Goal: Information Seeking & Learning: Learn about a topic

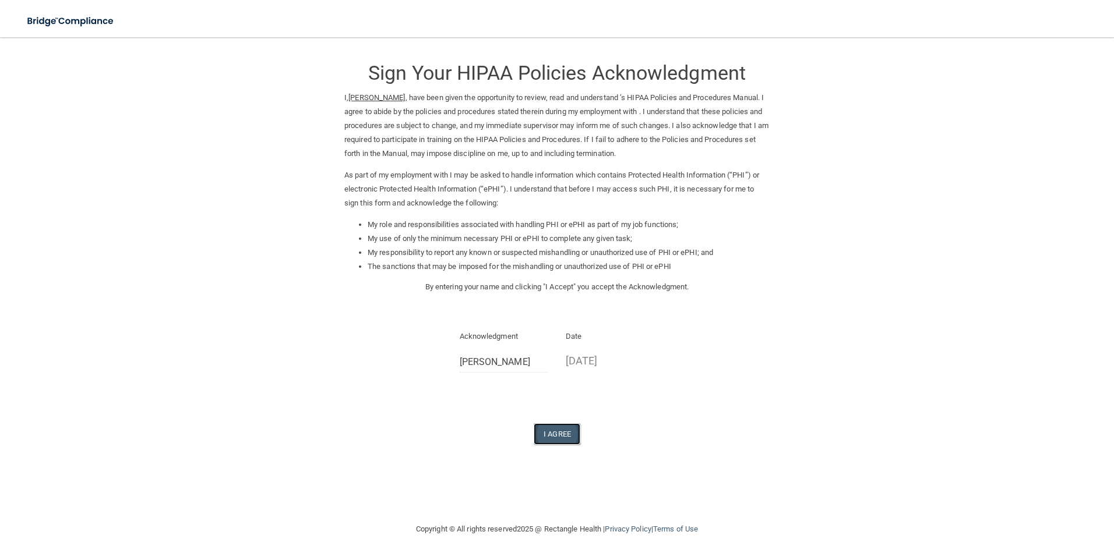
click at [560, 433] on button "I Agree" at bounding box center [557, 435] width 47 height 22
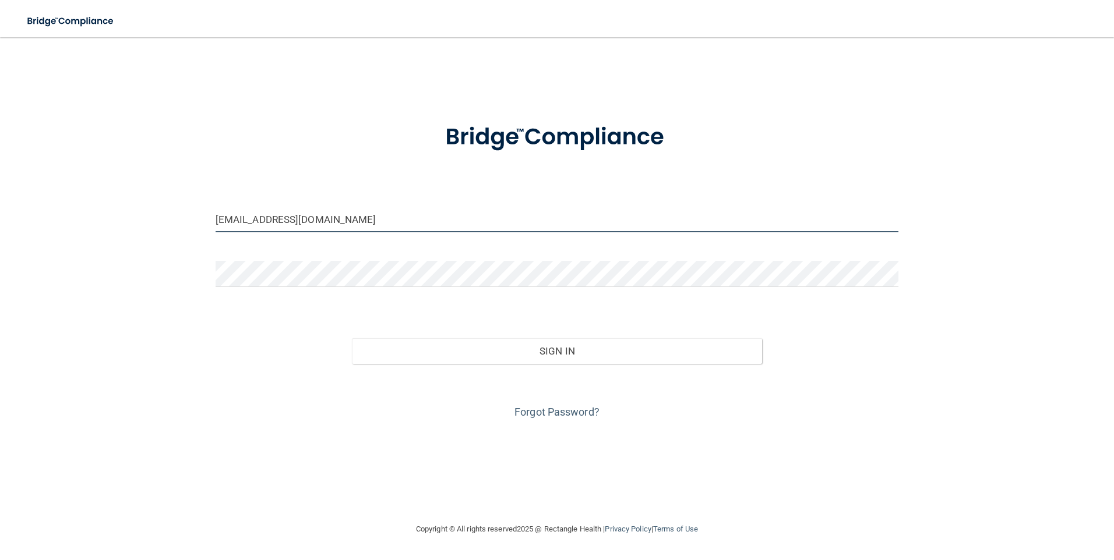
click at [455, 225] on input "village1@whidbey.net" at bounding box center [557, 219] width 683 height 26
drag, startPoint x: 333, startPoint y: 218, endPoint x: 188, endPoint y: 219, distance: 144.5
click at [188, 219] on div "village1@whidbey.net Invalid email/password. You don't have permission to acces…" at bounding box center [556, 280] width 1067 height 462
type input "Villagechiro1@gmail.com"
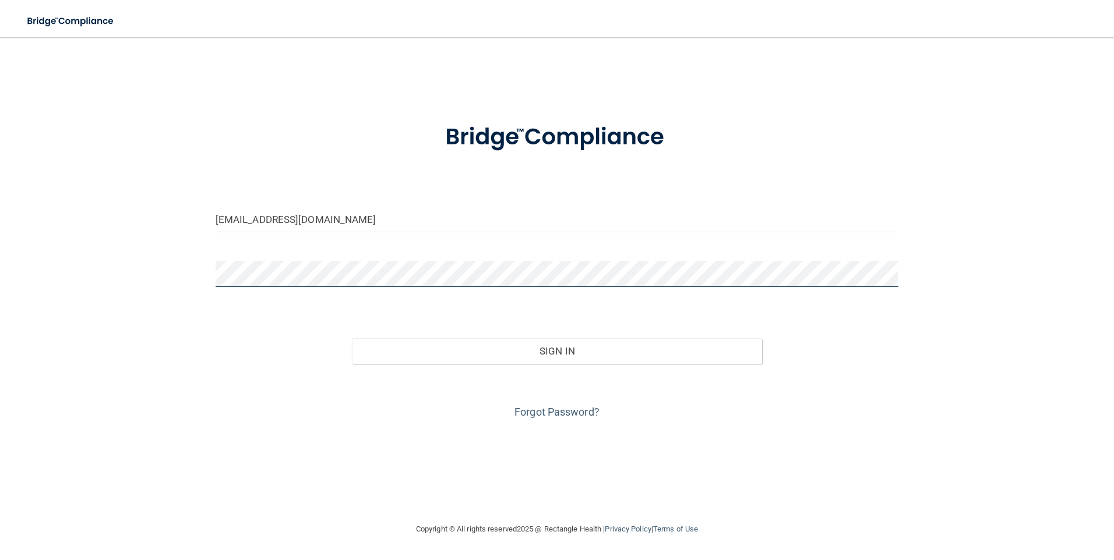
click at [167, 263] on div "Villagechiro1@gmail.com Invalid email/password. You don't have permission to ac…" at bounding box center [556, 280] width 1067 height 462
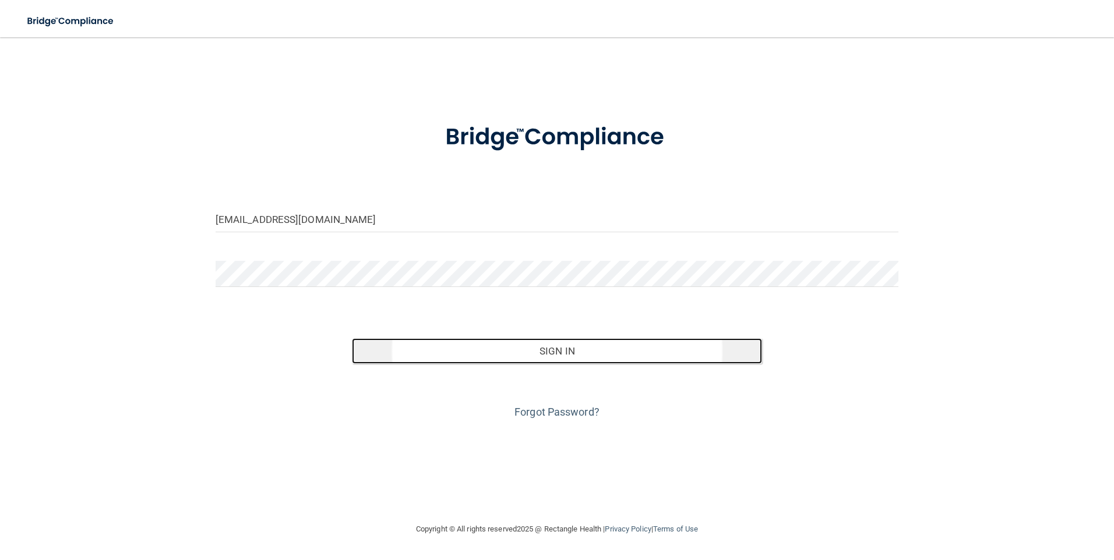
click at [586, 352] on button "Sign In" at bounding box center [557, 351] width 410 height 26
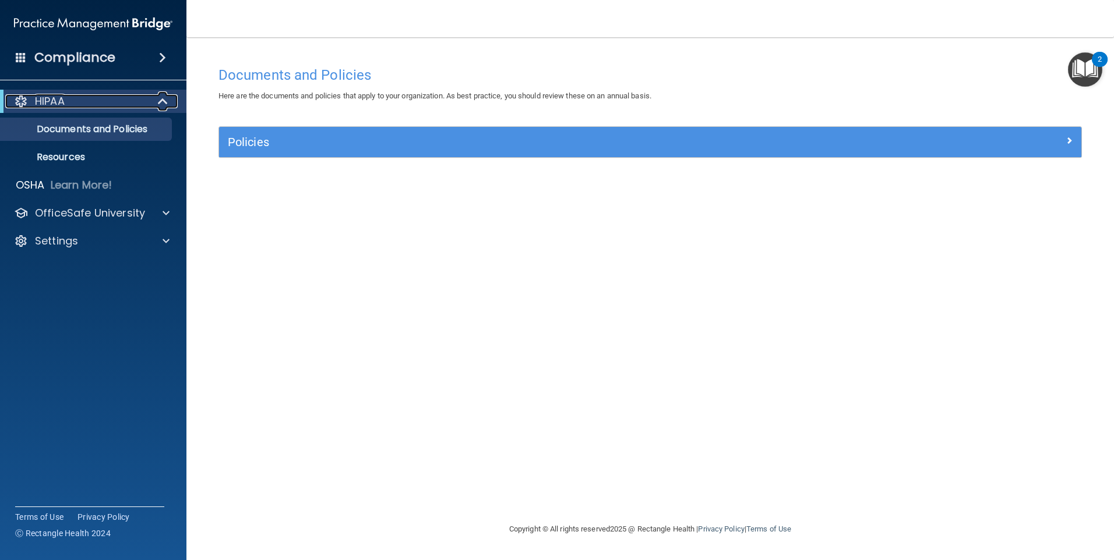
click at [53, 100] on p "HIPAA" at bounding box center [50, 101] width 30 height 14
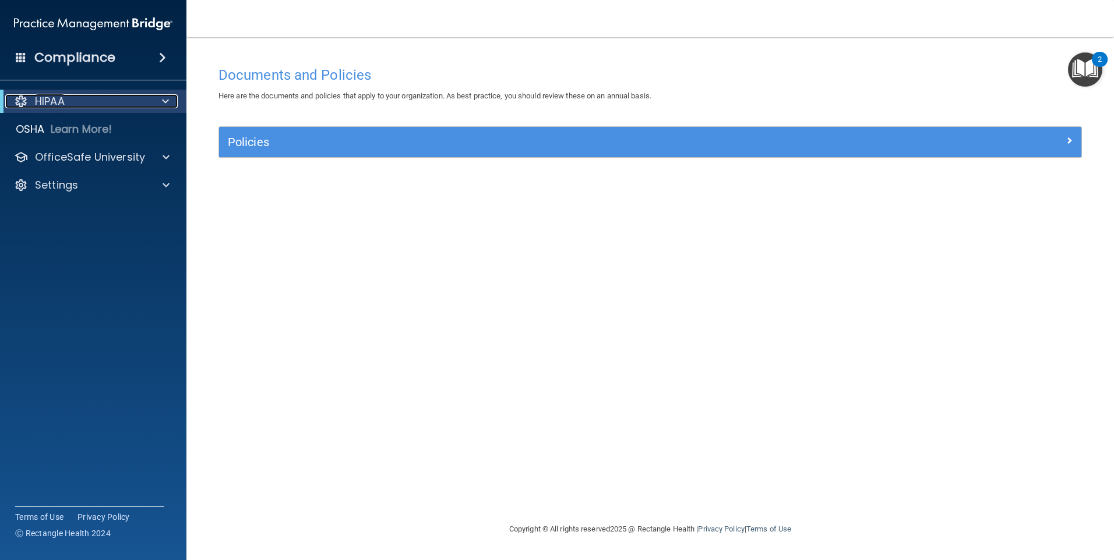
click at [53, 100] on p "HIPAA" at bounding box center [50, 101] width 30 height 14
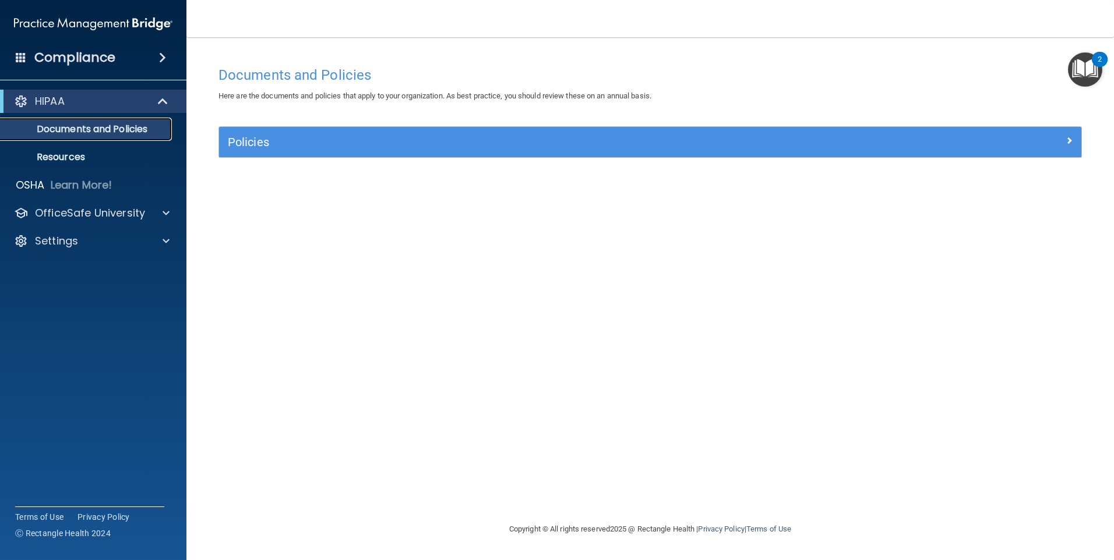
click at [65, 131] on p "Documents and Policies" at bounding box center [87, 130] width 159 height 12
click at [82, 241] on div "Settings" at bounding box center [77, 241] width 144 height 14
click at [71, 271] on p "My Account" at bounding box center [87, 269] width 159 height 12
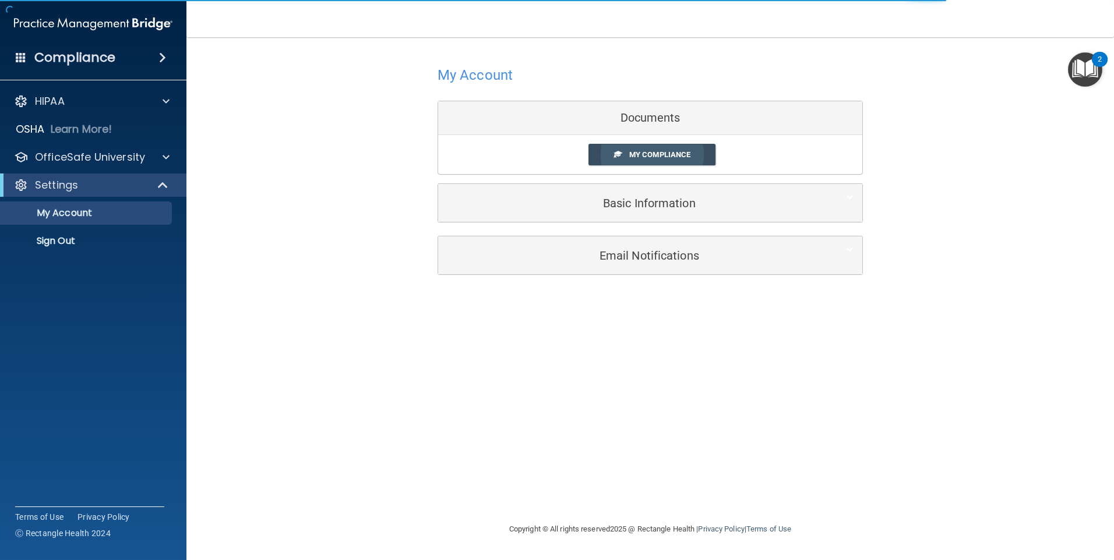
click at [666, 160] on link "My Compliance" at bounding box center [652, 155] width 128 height 22
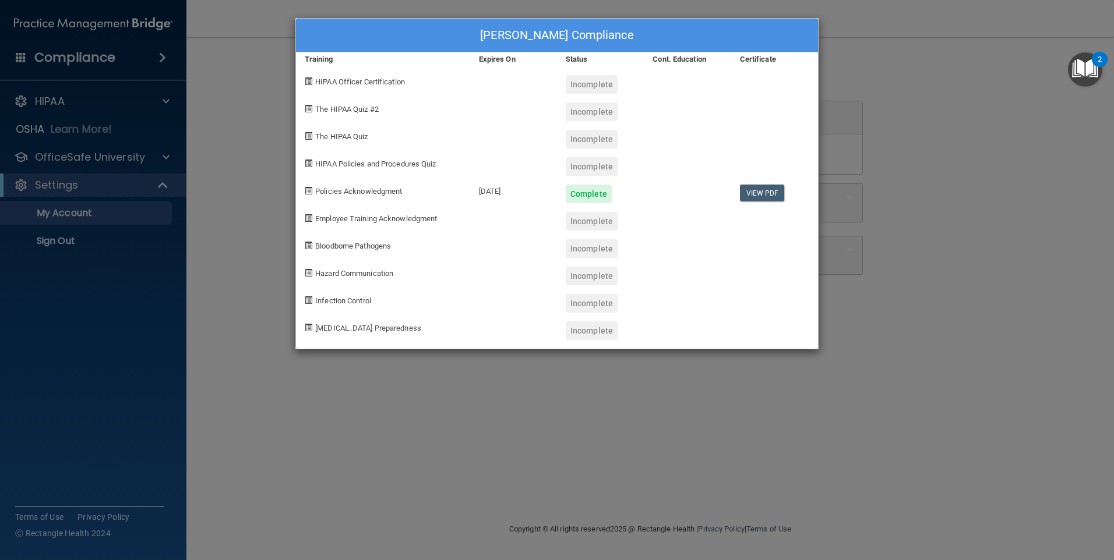
click at [76, 219] on div "Amy Walton's Compliance Training Expires On Status Cont. Education Certificate …" at bounding box center [557, 280] width 1114 height 560
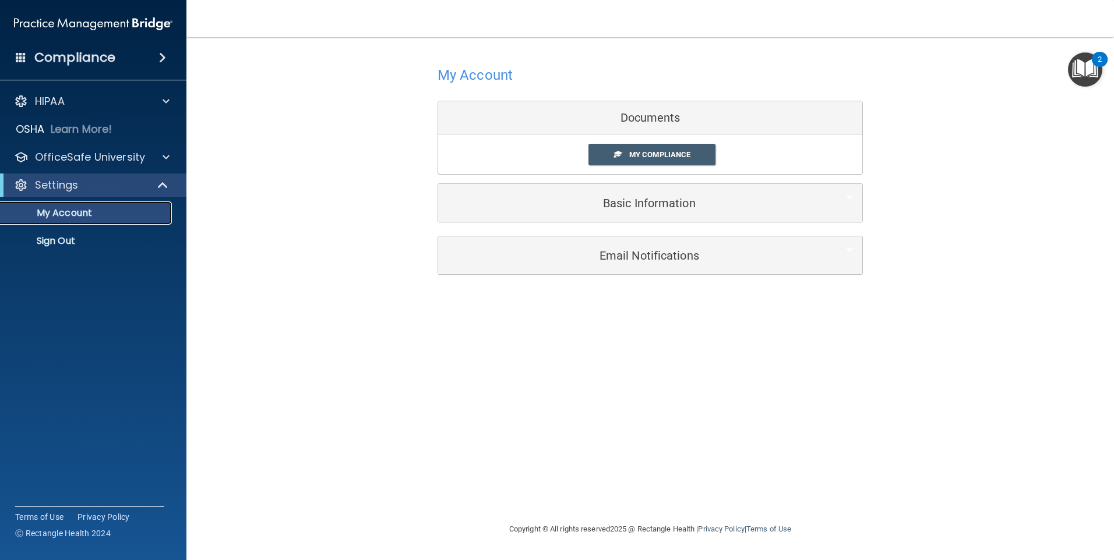
click at [71, 215] on p "My Account" at bounding box center [87, 213] width 159 height 12
click at [59, 104] on p "HIPAA" at bounding box center [50, 101] width 30 height 14
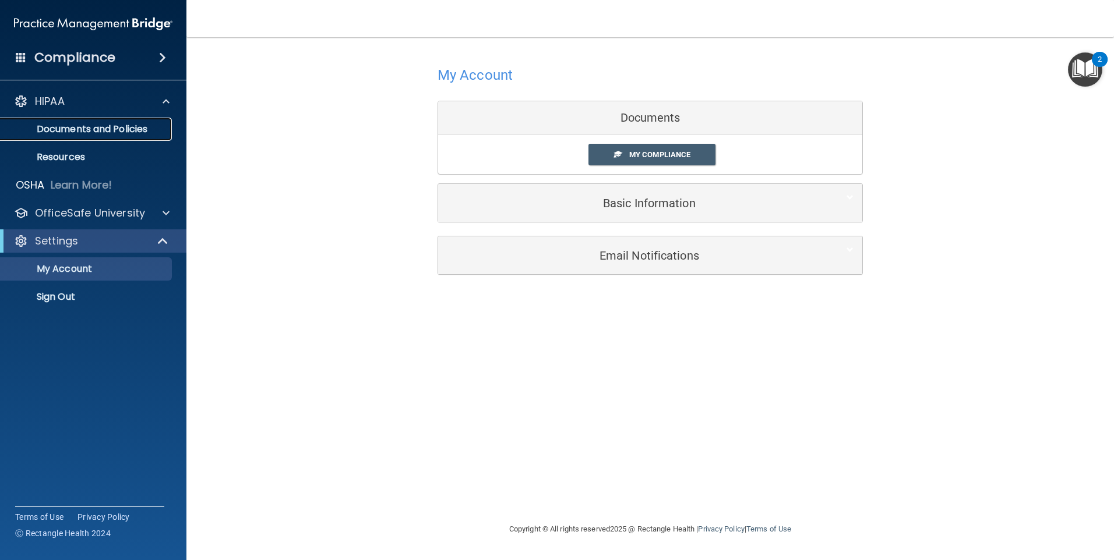
click at [88, 132] on p "Documents and Policies" at bounding box center [87, 130] width 159 height 12
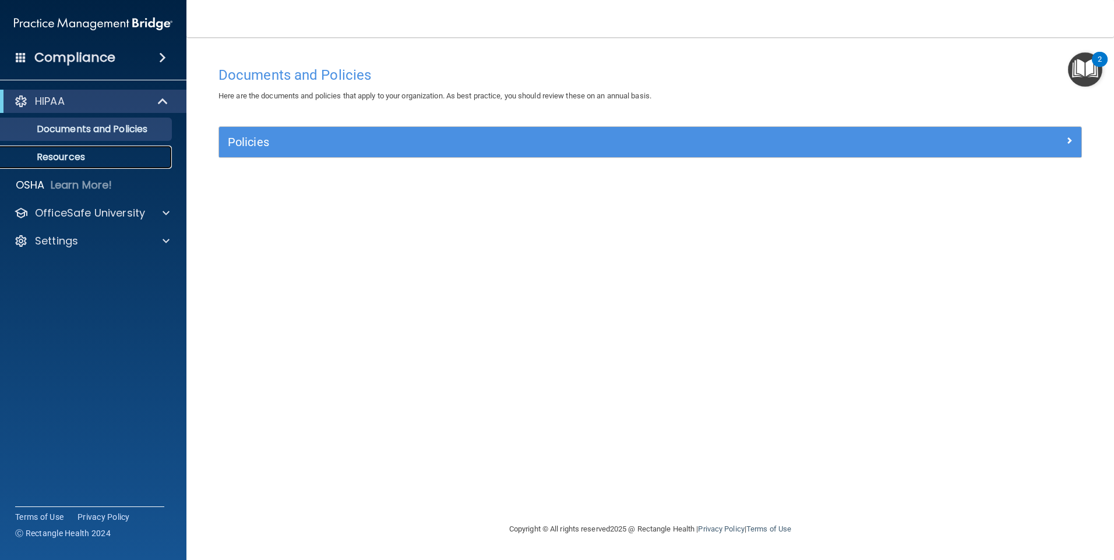
click at [67, 159] on p "Resources" at bounding box center [87, 157] width 159 height 12
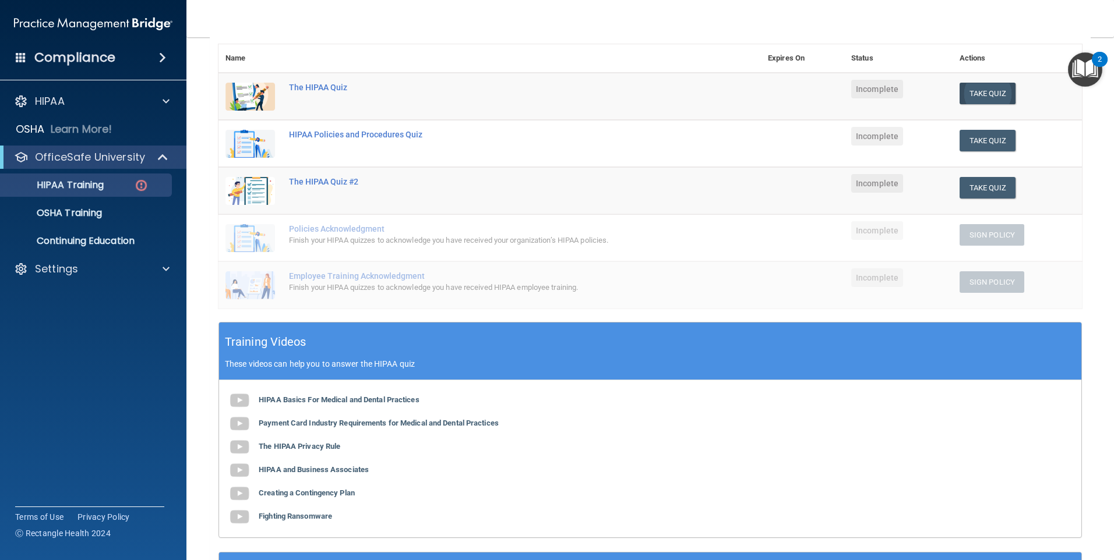
scroll to position [117, 0]
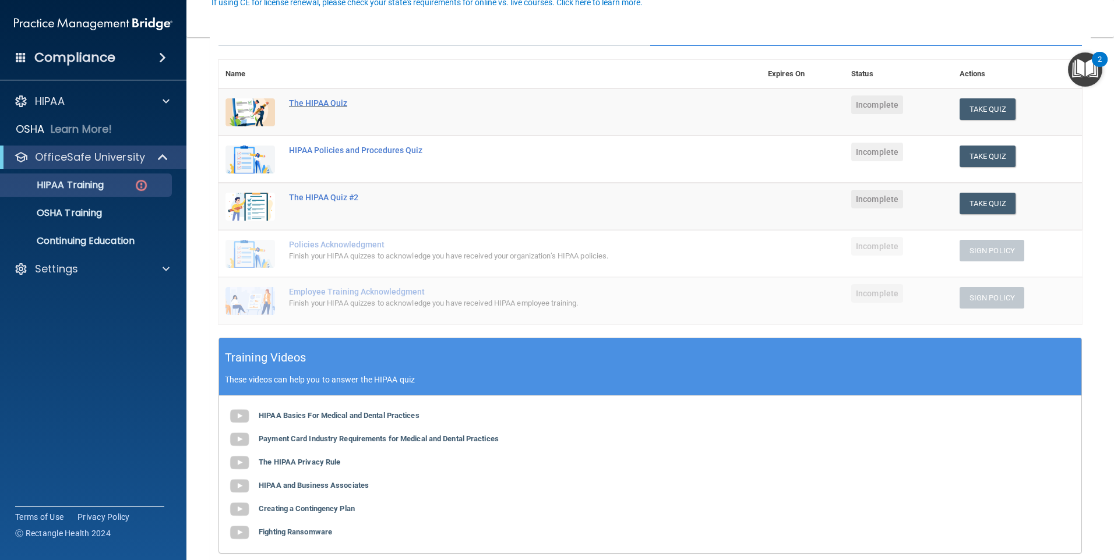
click at [306, 103] on div "The HIPAA Quiz" at bounding box center [496, 102] width 414 height 9
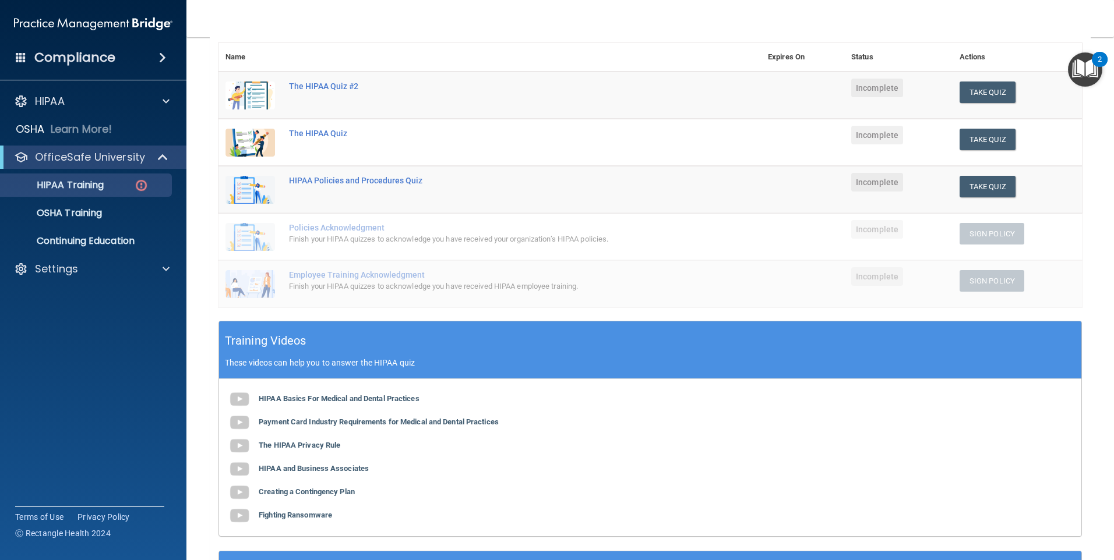
scroll to position [175, 0]
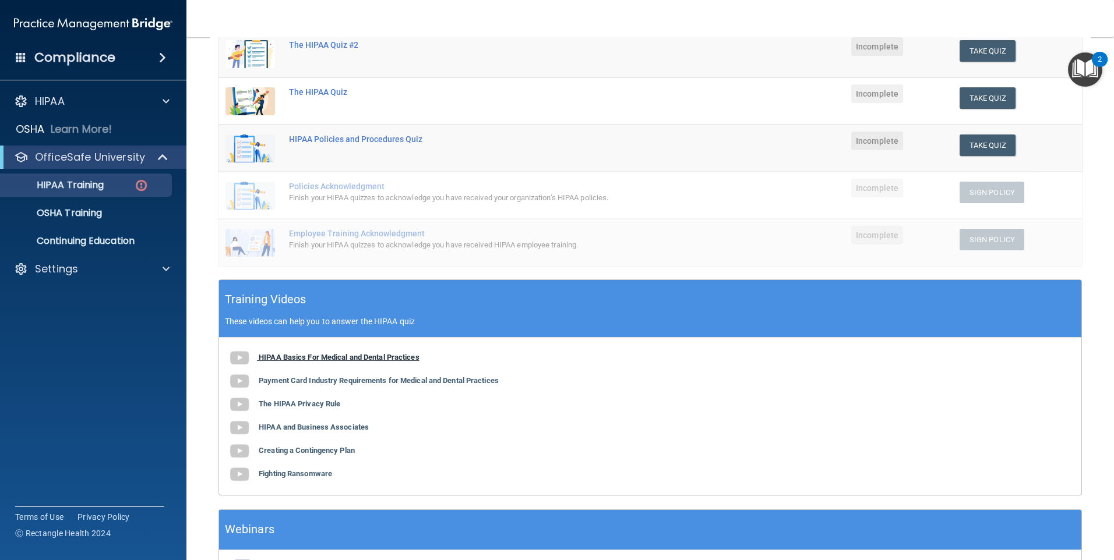
click at [357, 357] on b "HIPAA Basics For Medical and Dental Practices" at bounding box center [339, 357] width 161 height 9
